Goal: Find specific page/section: Find specific page/section

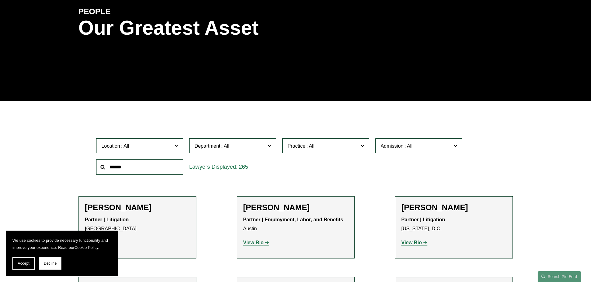
scroll to position [93, 0]
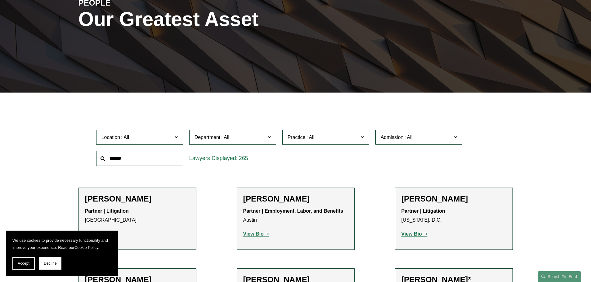
click at [159, 159] on input "text" at bounding box center [139, 158] width 87 height 15
type input "*****"
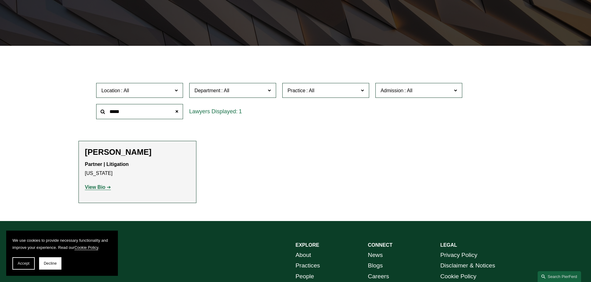
scroll to position [155, 0]
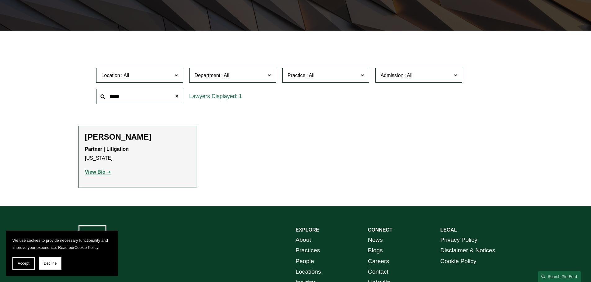
click at [94, 173] on strong "View Bio" at bounding box center [95, 172] width 20 height 5
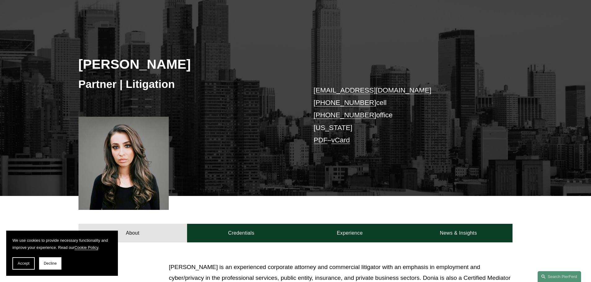
scroll to position [62, 0]
